Goal: Task Accomplishment & Management: Manage account settings

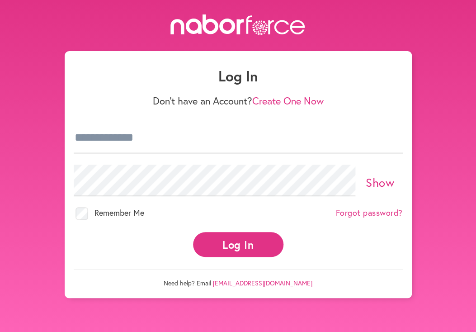
click at [241, 243] on button "Log In" at bounding box center [238, 244] width 90 height 25
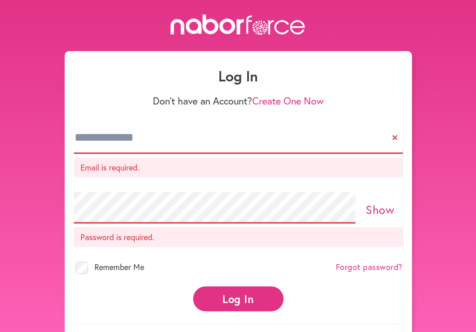
click at [206, 148] on input "email" at bounding box center [238, 138] width 329 height 32
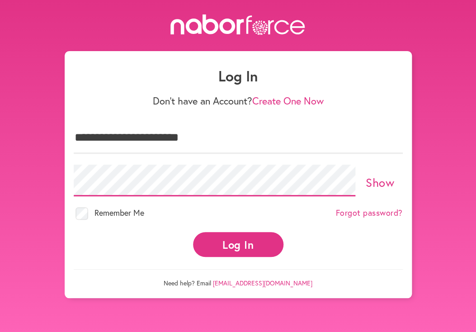
click at [193, 232] on button "Log In" at bounding box center [238, 244] width 90 height 25
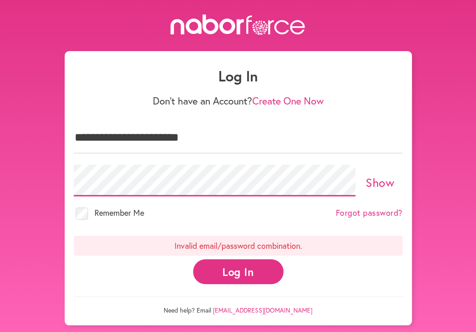
click at [193, 259] on button "Log In" at bounding box center [238, 271] width 90 height 25
click at [245, 271] on button "Log In" at bounding box center [238, 271] width 90 height 25
click at [193, 259] on button "Log In" at bounding box center [238, 271] width 90 height 25
click at [241, 275] on button "Log In" at bounding box center [238, 271] width 90 height 25
click at [193, 259] on button "Log In" at bounding box center [238, 271] width 90 height 25
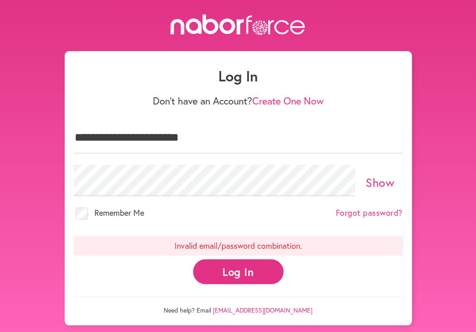
click at [214, 273] on button "Log In" at bounding box center [238, 271] width 90 height 25
click at [236, 273] on button "Log In" at bounding box center [238, 271] width 90 height 25
click at [245, 268] on button "Log In" at bounding box center [238, 271] width 90 height 25
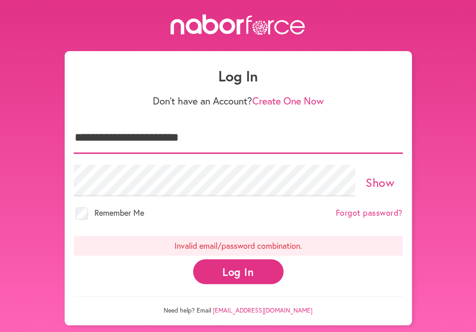
click at [135, 137] on input "**********" at bounding box center [238, 138] width 329 height 32
type input "**********"
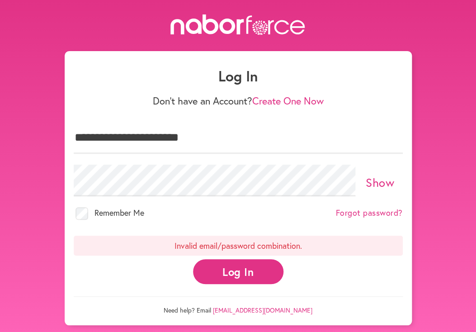
click at [217, 273] on button "Log In" at bounding box center [238, 271] width 90 height 25
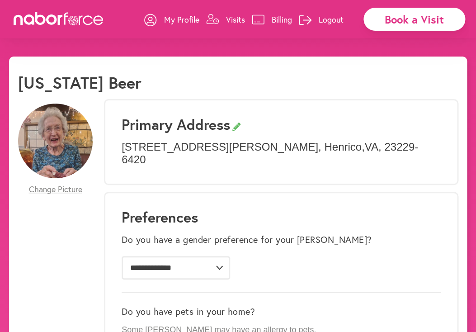
click at [233, 17] on p "Visits" at bounding box center [235, 19] width 19 height 11
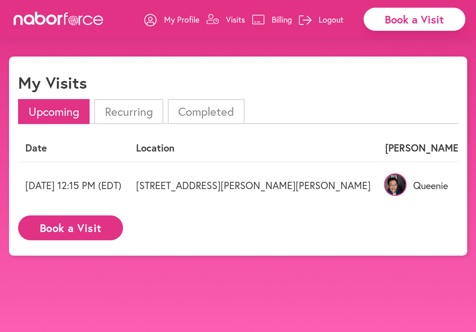
click at [384, 184] on img at bounding box center [395, 184] width 23 height 23
click at [385, 187] on p "Queenie" at bounding box center [423, 185] width 76 height 12
click at [232, 17] on p "Visits" at bounding box center [235, 19] width 19 height 11
click at [231, 20] on p "Visits" at bounding box center [235, 19] width 19 height 11
click at [122, 112] on li "Recurring" at bounding box center [128, 111] width 69 height 25
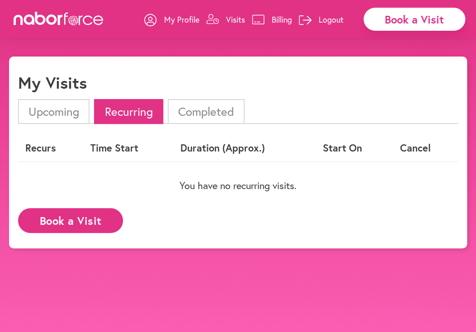
click at [72, 113] on li "Upcoming" at bounding box center [53, 111] width 71 height 25
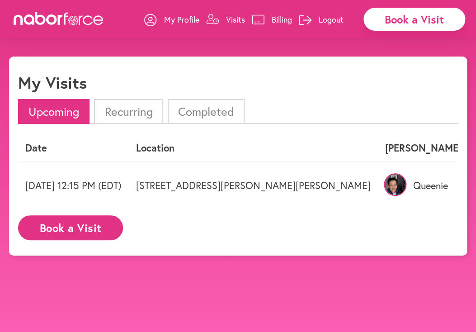
click at [189, 19] on p "My Profile" at bounding box center [181, 19] width 35 height 11
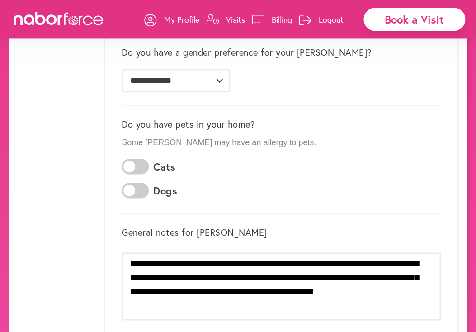
scroll to position [190, 0]
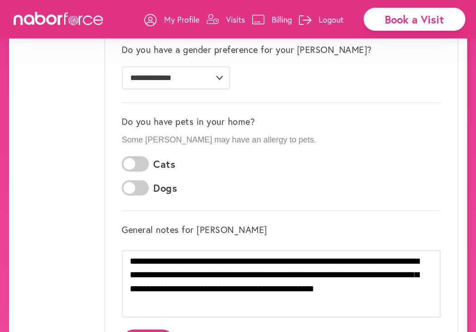
click at [227, 16] on p "Visits" at bounding box center [235, 19] width 19 height 11
